Goal: Task Accomplishment & Management: Complete application form

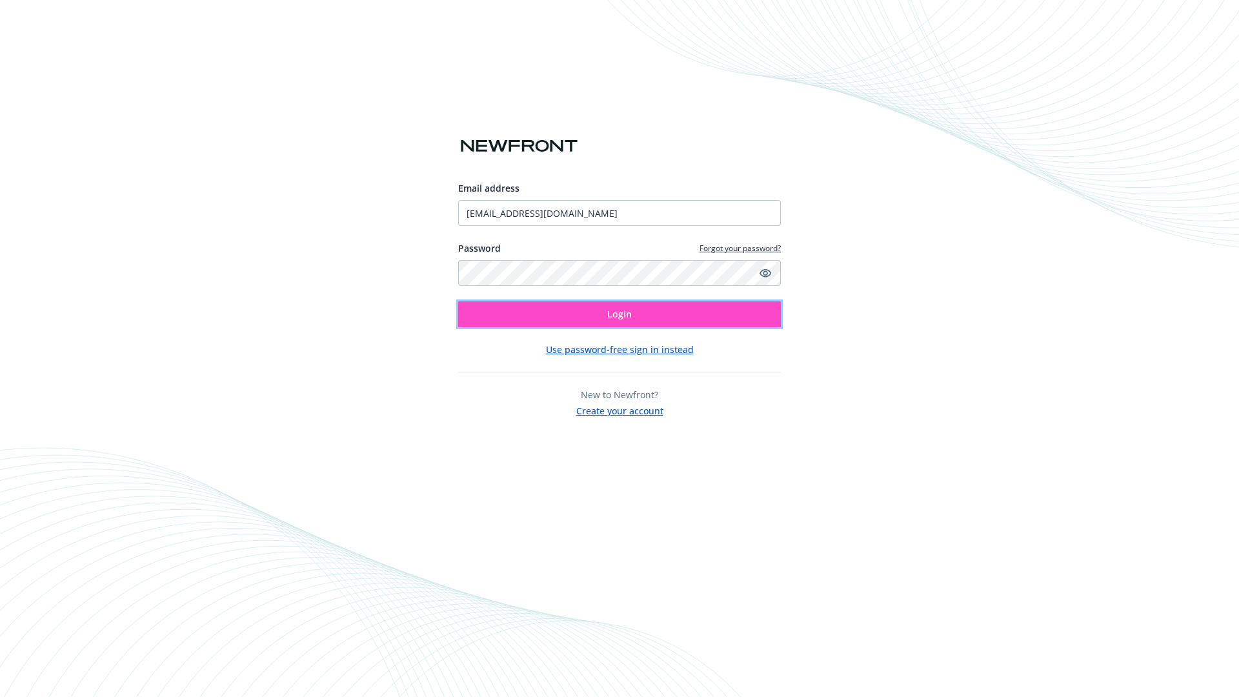
click at [620, 314] on span "Login" at bounding box center [619, 314] width 25 height 12
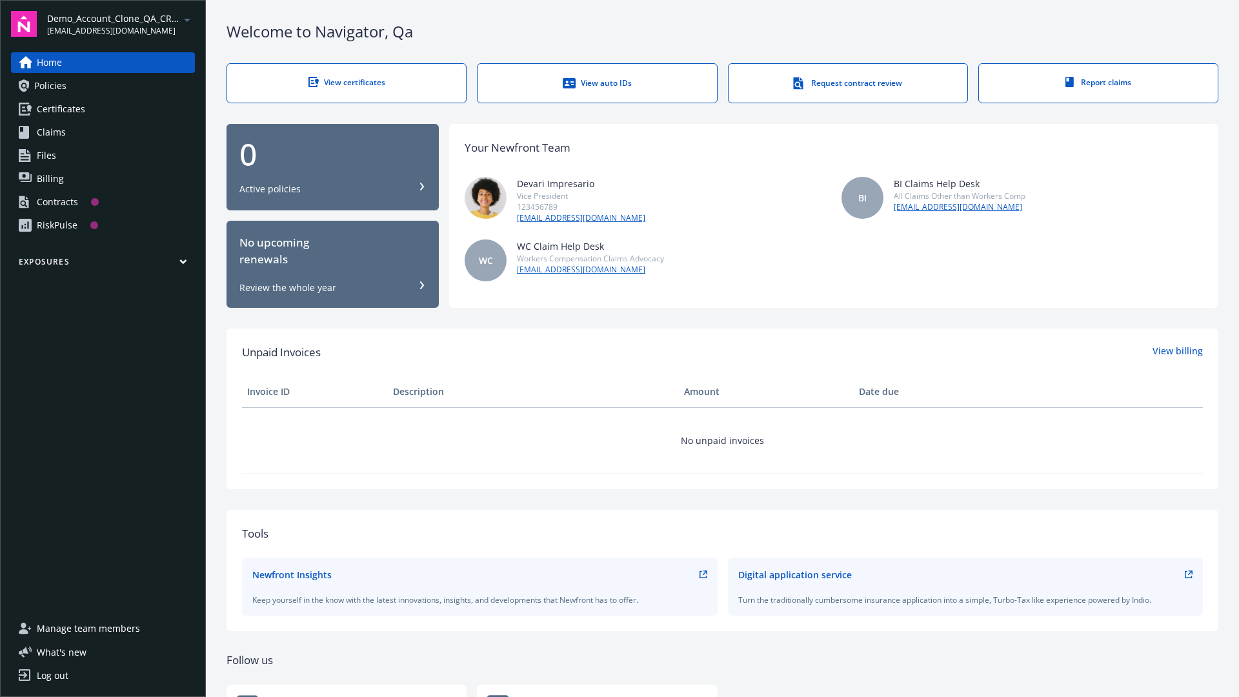
click at [121, 24] on span "Demo_Account_Clone_QA_CR_Tests_Prospect" at bounding box center [113, 19] width 132 height 14
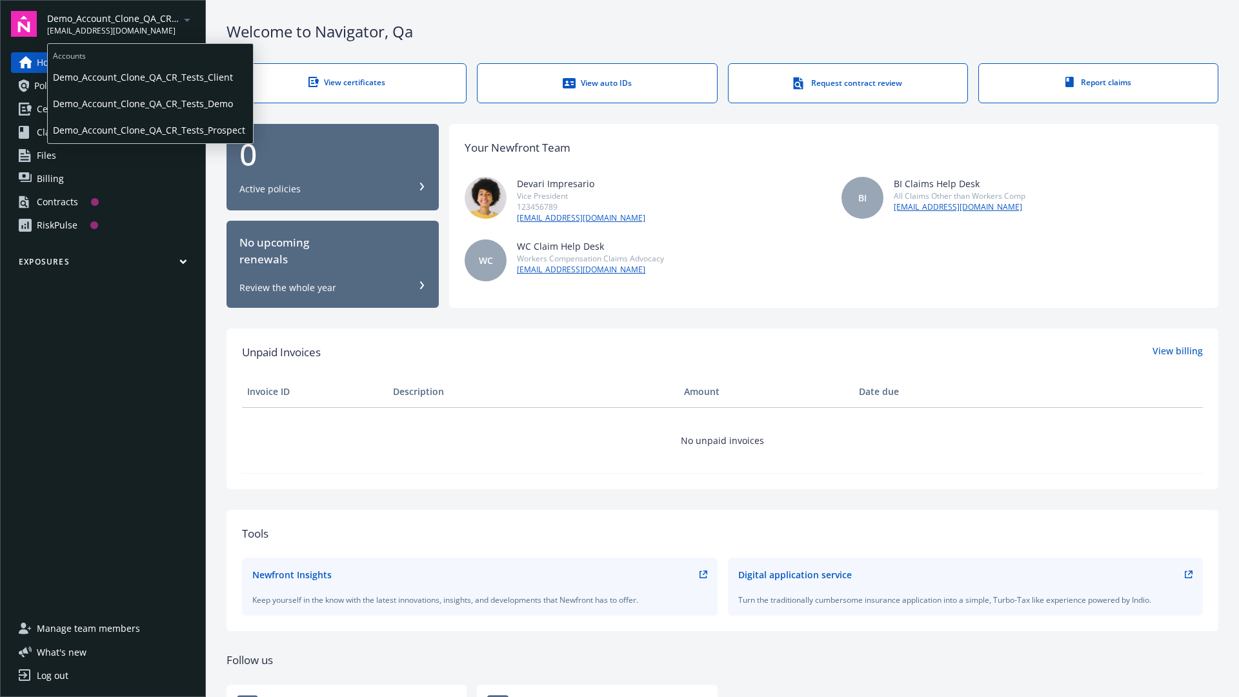
click at [149, 77] on span "Demo_Account_Clone_QA_CR_Tests_Client" at bounding box center [150, 77] width 195 height 26
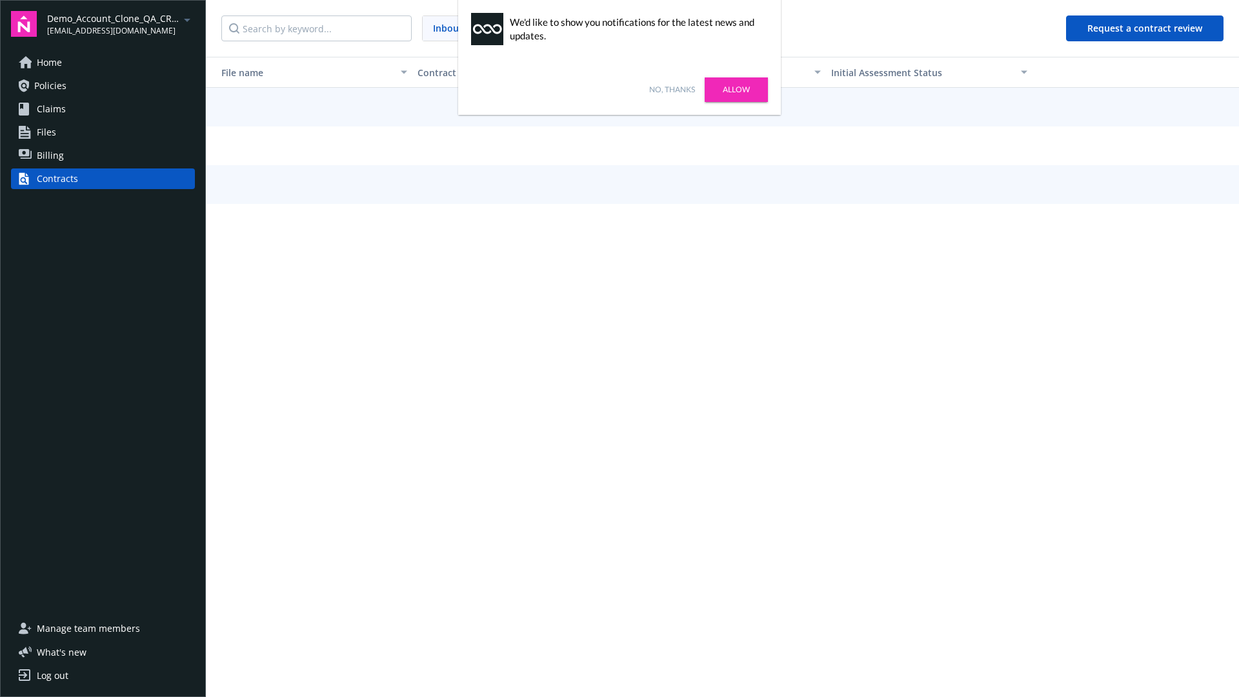
click at [672, 90] on link "No, thanks" at bounding box center [672, 90] width 46 height 12
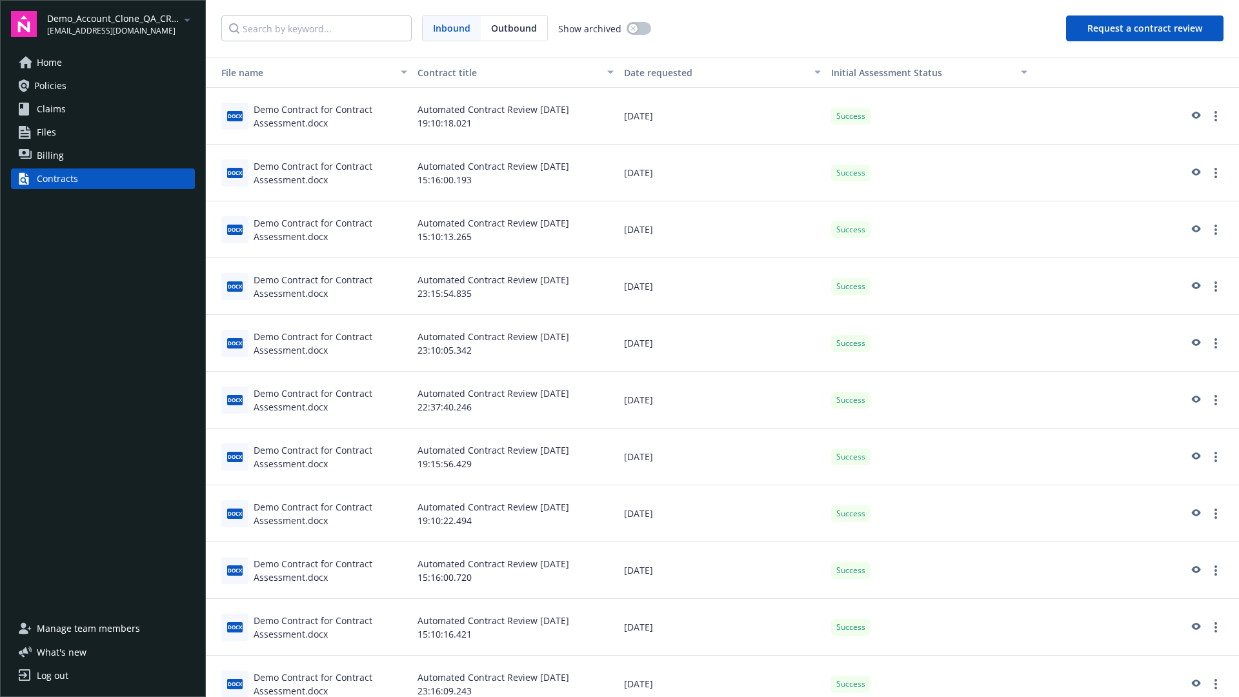
click at [1145, 28] on button "Request a contract review" at bounding box center [1144, 28] width 157 height 26
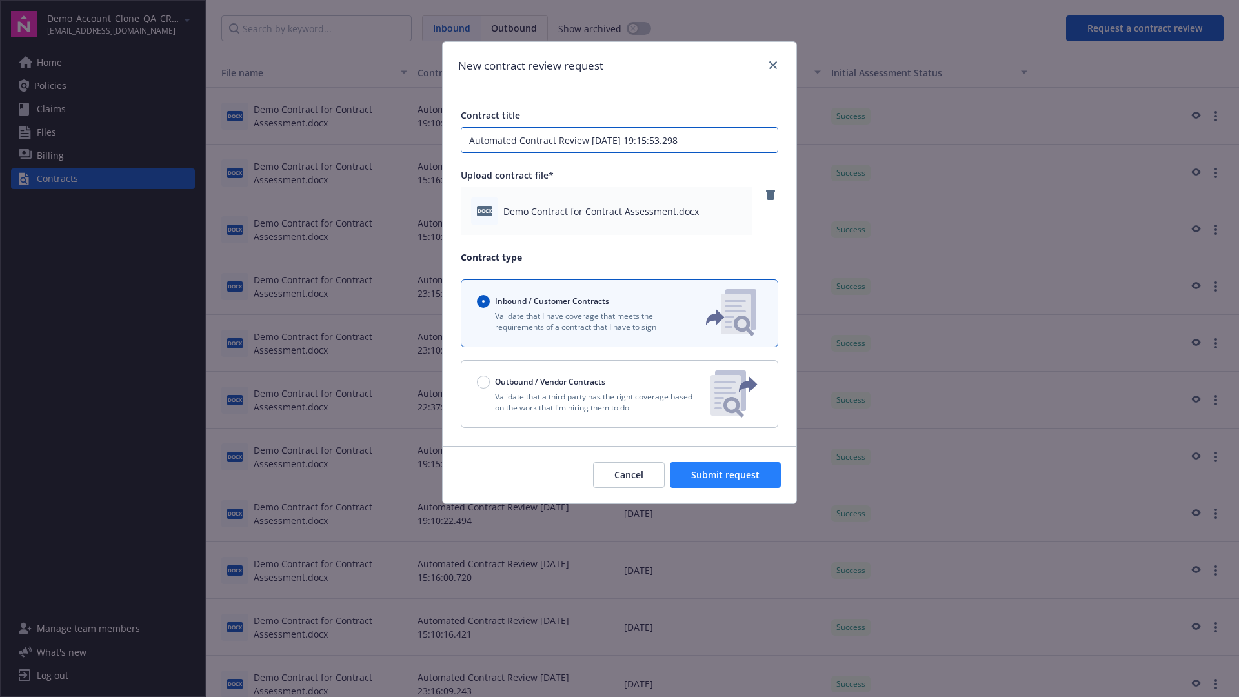
type input "Automated Contract Review [DATE] 19:15:53.298"
click at [726, 475] on span "Submit request" at bounding box center [725, 474] width 68 height 12
